Goal: Information Seeking & Learning: Learn about a topic

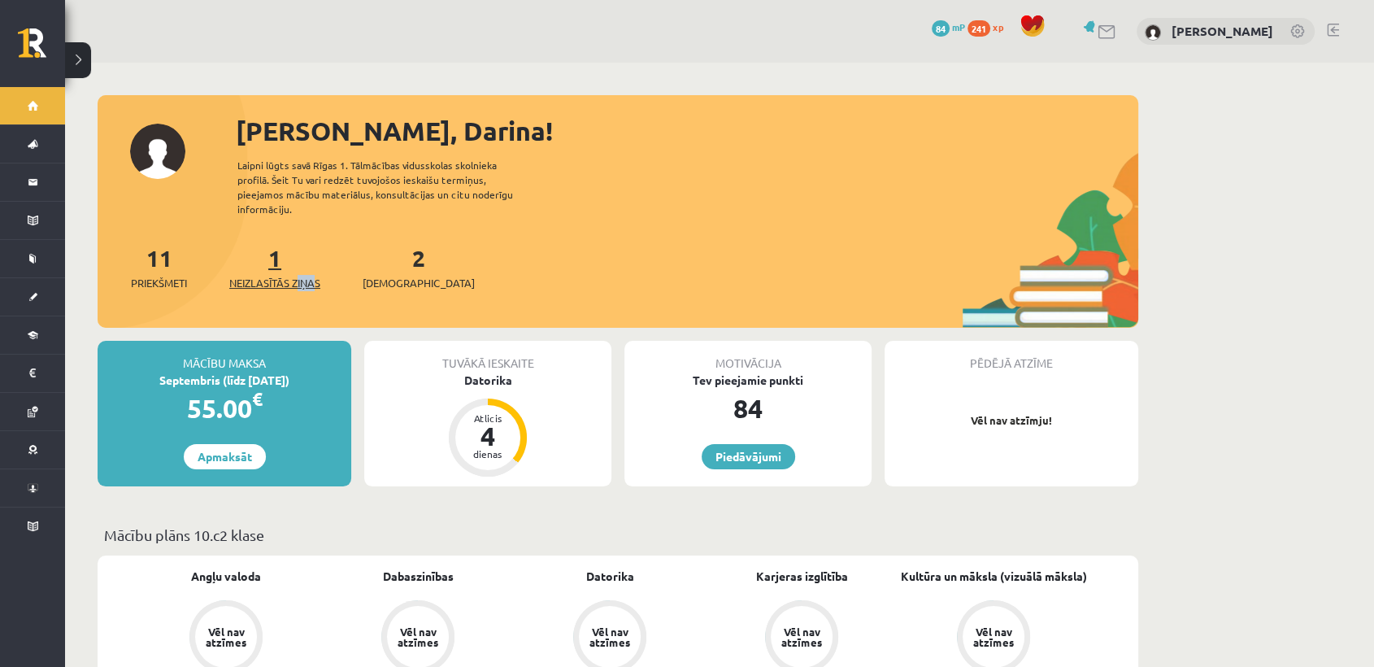
drag, startPoint x: 320, startPoint y: 283, endPoint x: 299, endPoint y: 266, distance: 26.6
click at [299, 266] on div "11 Priekšmeti 1 Neizlasītās ziņas 2 Ieskaites" at bounding box center [618, 284] width 1041 height 87
click at [299, 275] on span "Neizlasītās ziņas" at bounding box center [274, 283] width 91 height 16
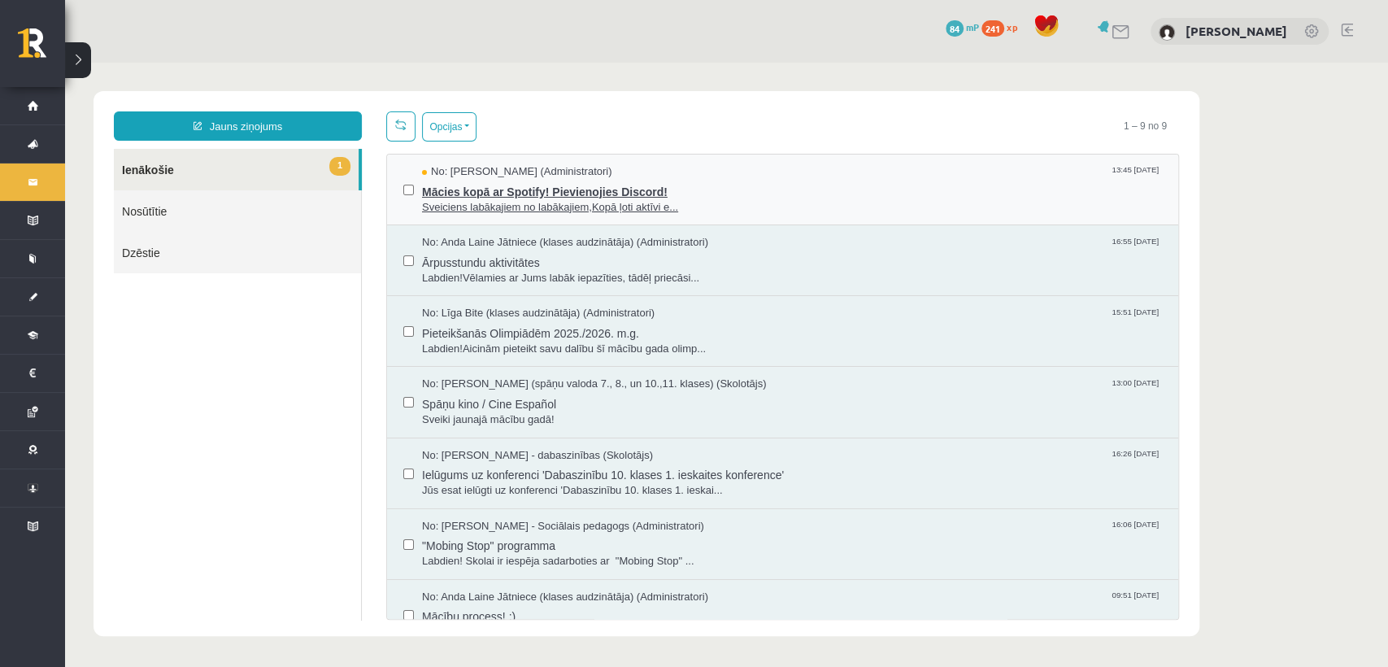
click at [481, 187] on span "Mācies kopā ar Spotify! Pievienojies Discord!" at bounding box center [792, 190] width 740 height 20
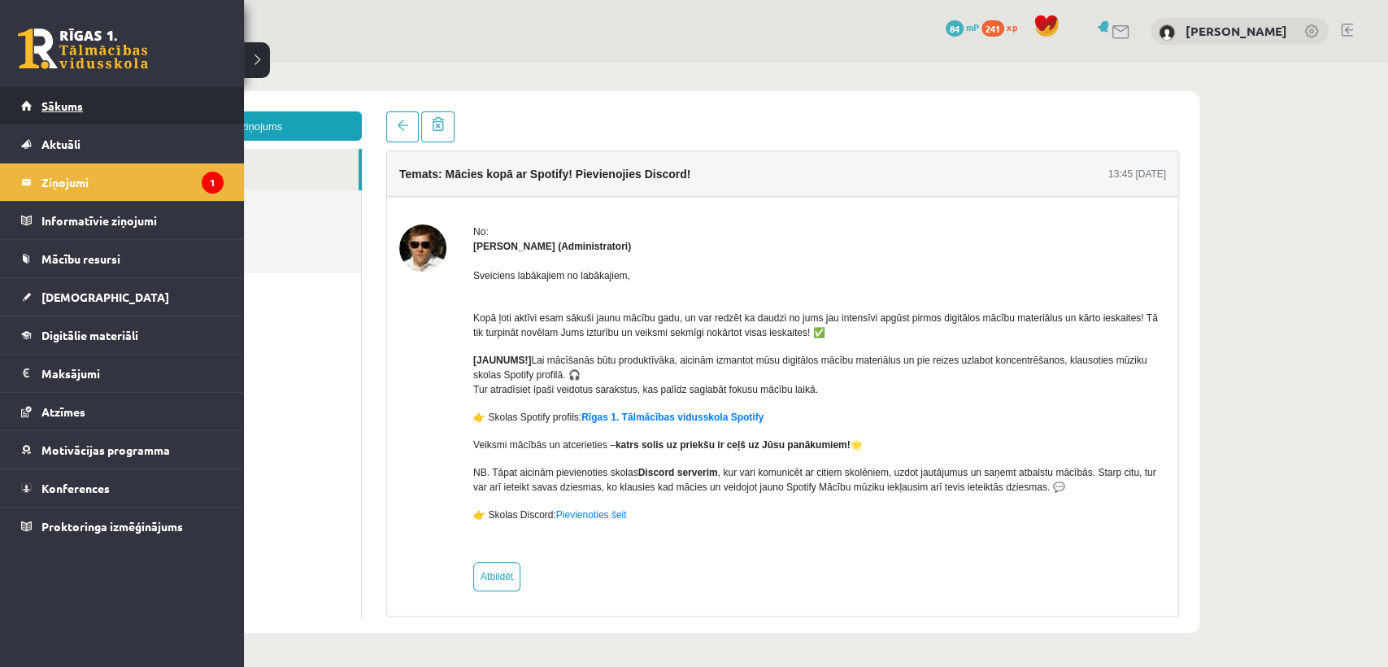
click at [31, 108] on link "Sākums" at bounding box center [122, 105] width 202 height 37
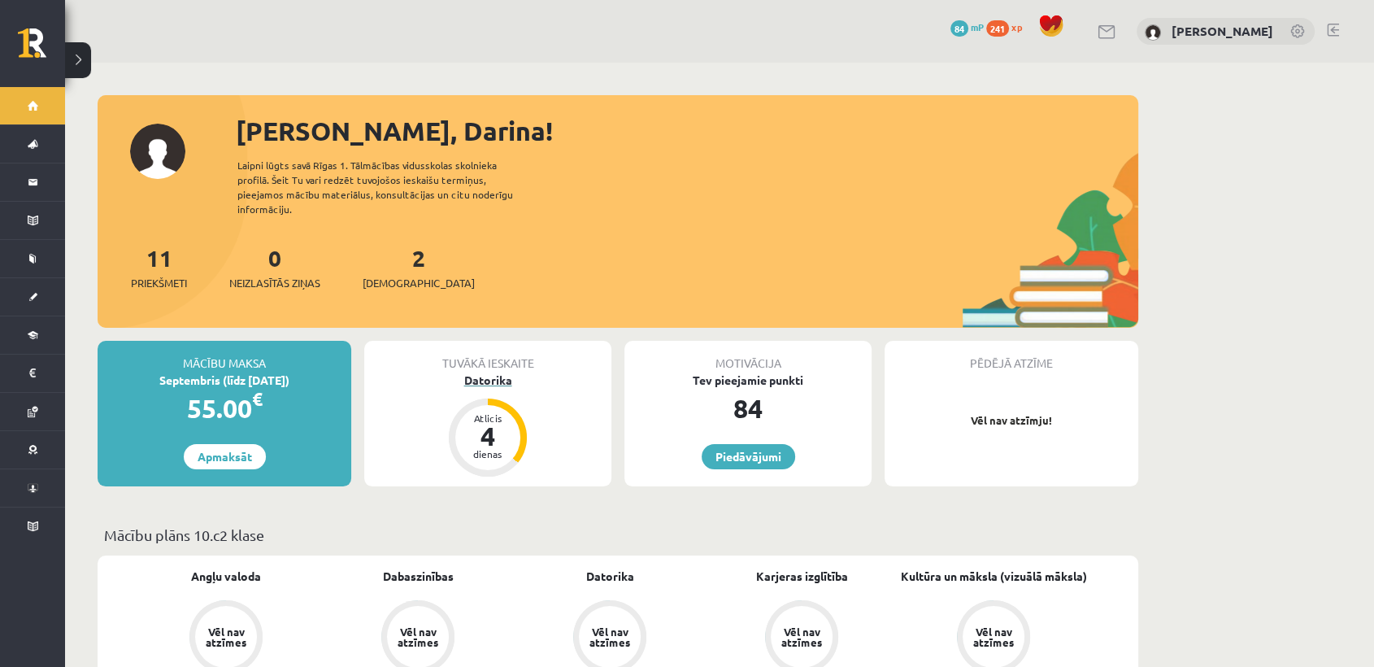
click at [494, 372] on div "Datorika" at bounding box center [487, 380] width 247 height 17
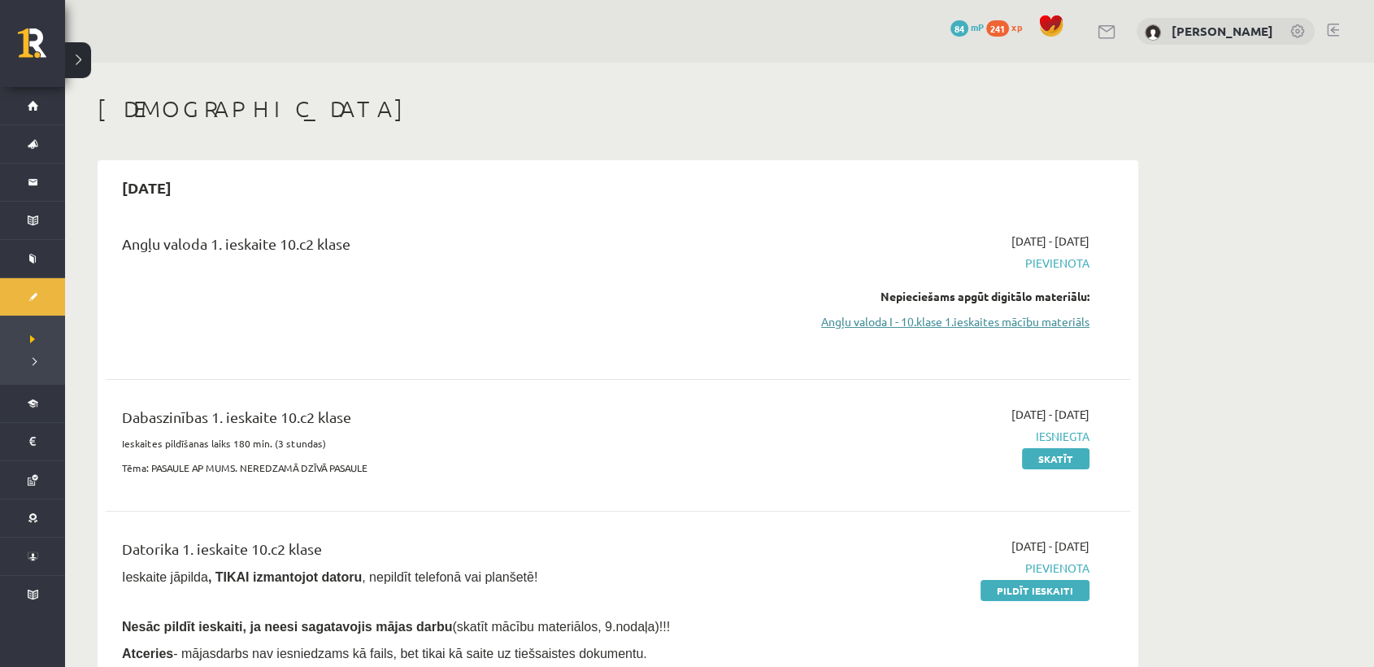
click at [1034, 313] on link "Angļu valoda I - 10.klase 1.ieskaites mācību materiāls" at bounding box center [936, 321] width 307 height 17
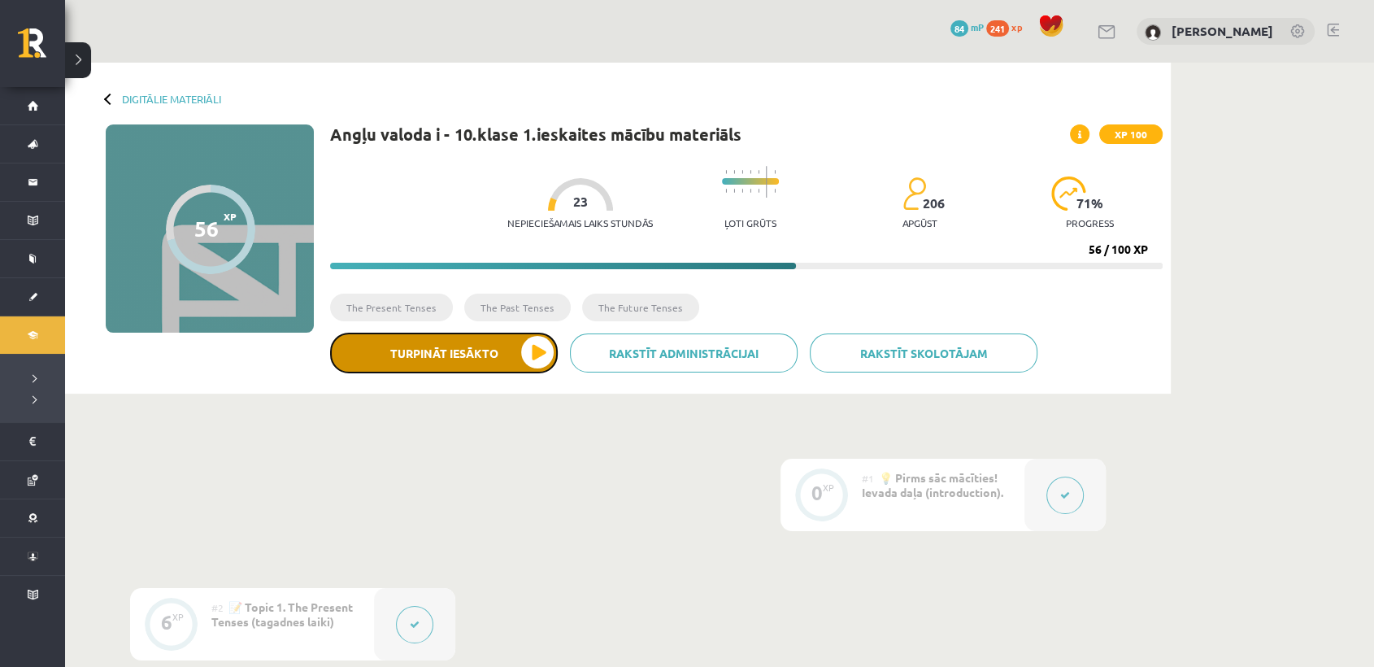
click at [442, 347] on button "Turpināt iesākto" at bounding box center [444, 353] width 228 height 41
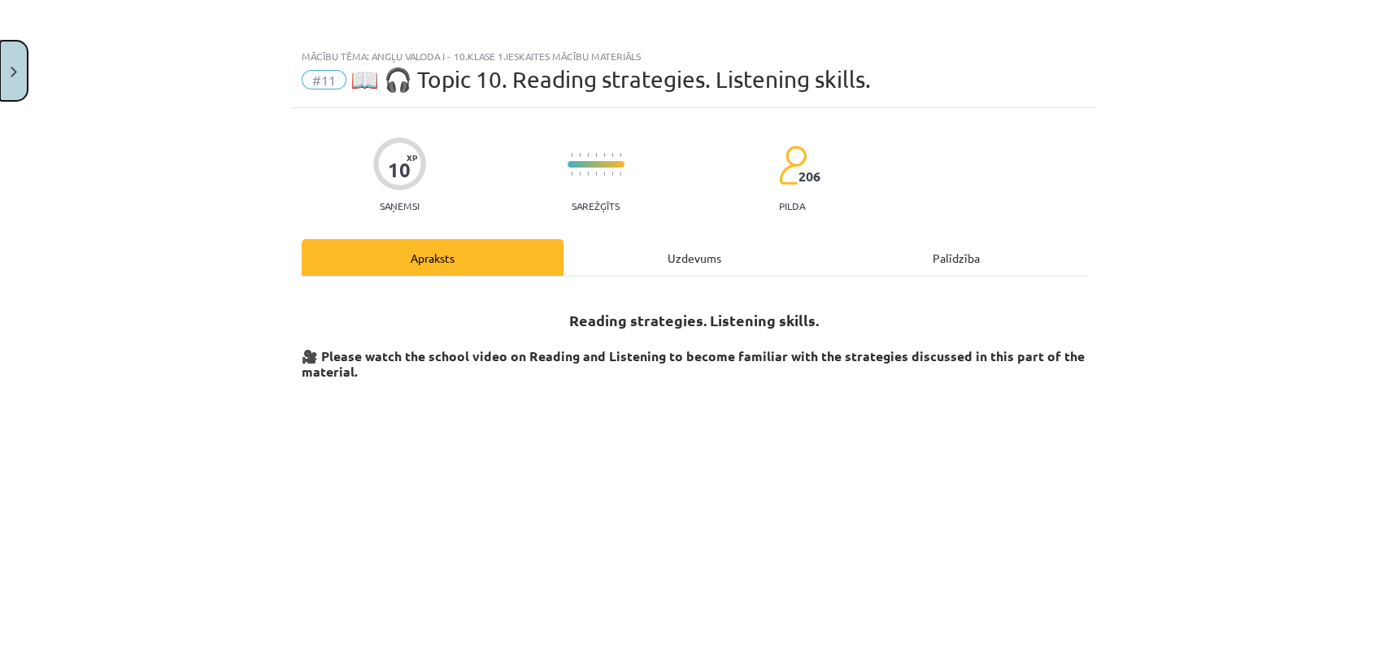
click at [7, 71] on button "Close" at bounding box center [14, 71] width 28 height 60
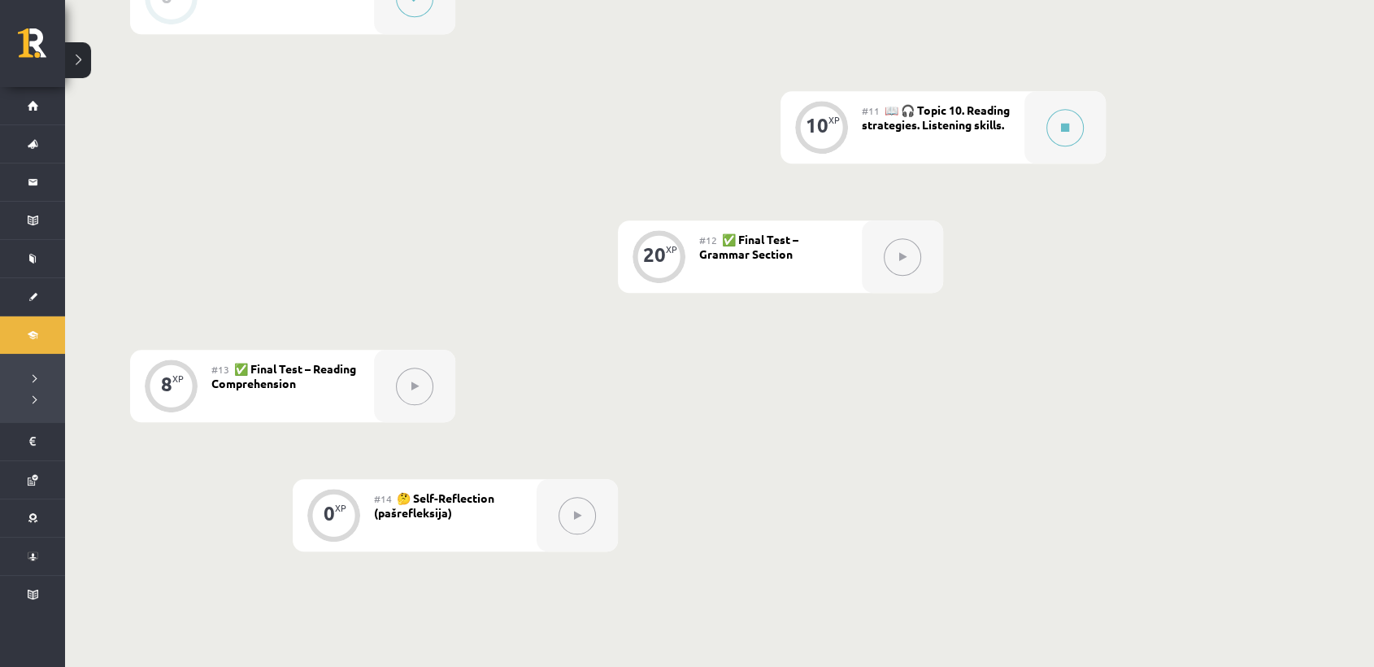
scroll to position [1078, 0]
